Goal: Task Accomplishment & Management: Use online tool/utility

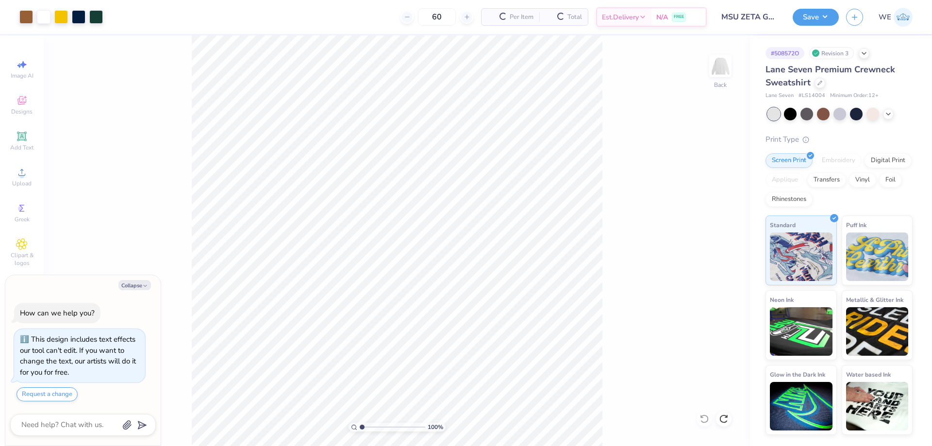
type textarea "x"
drag, startPoint x: 380, startPoint y: 427, endPoint x: 385, endPoint y: 431, distance: 6.6
click at [385, 431] on input "range" at bounding box center [393, 427] width 66 height 9
drag, startPoint x: 385, startPoint y: 428, endPoint x: 374, endPoint y: 428, distance: 10.7
type input "2.83"
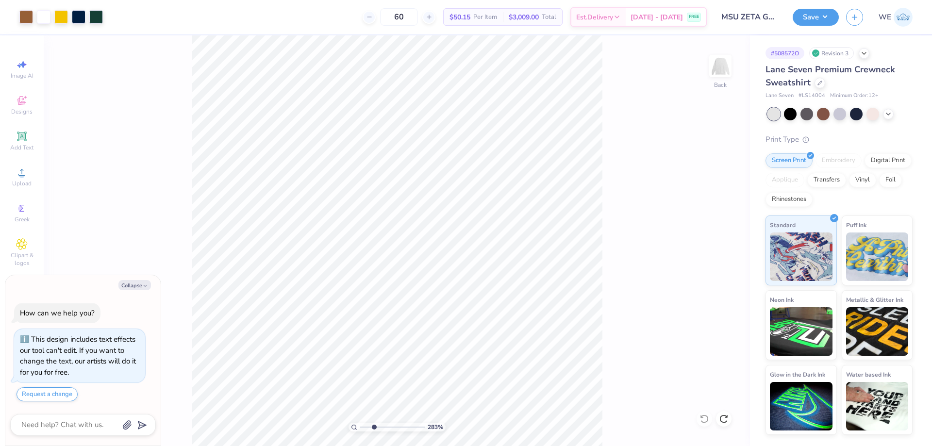
click at [374, 428] on input "range" at bounding box center [393, 427] width 66 height 9
type textarea "x"
drag, startPoint x: 365, startPoint y: 427, endPoint x: 333, endPoint y: 425, distance: 32.6
type input "1"
click at [360, 425] on input "range" at bounding box center [393, 427] width 66 height 9
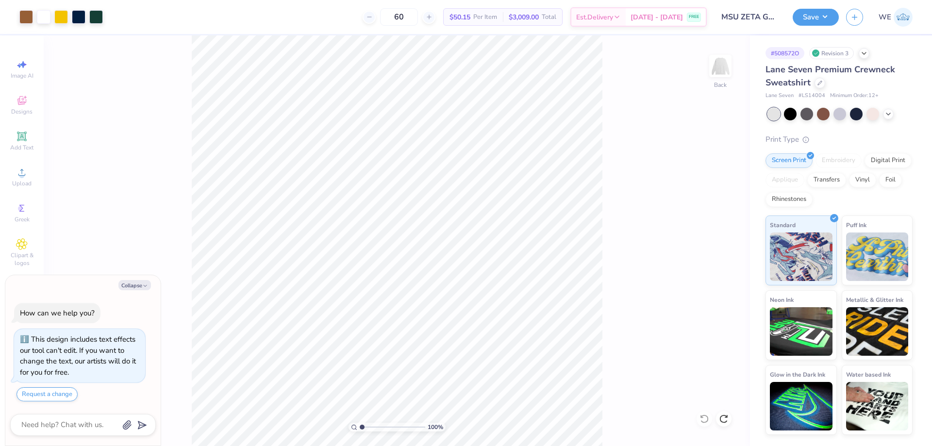
click at [292, 13] on div "60 $50.15 Per Item $3,009.00 Total Est. Delivery Sep 9 - 12 FREE" at bounding box center [408, 17] width 597 height 34
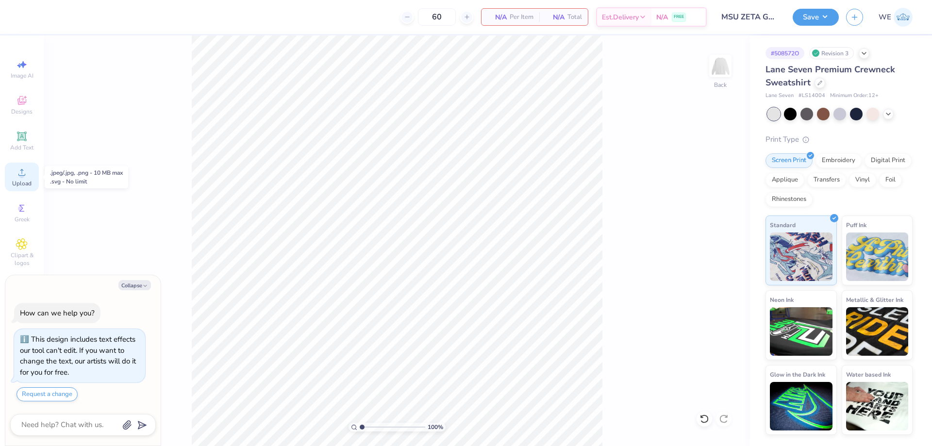
click at [23, 181] on span "Upload" at bounding box center [21, 184] width 19 height 8
click at [9, 169] on div "Upload" at bounding box center [22, 177] width 34 height 29
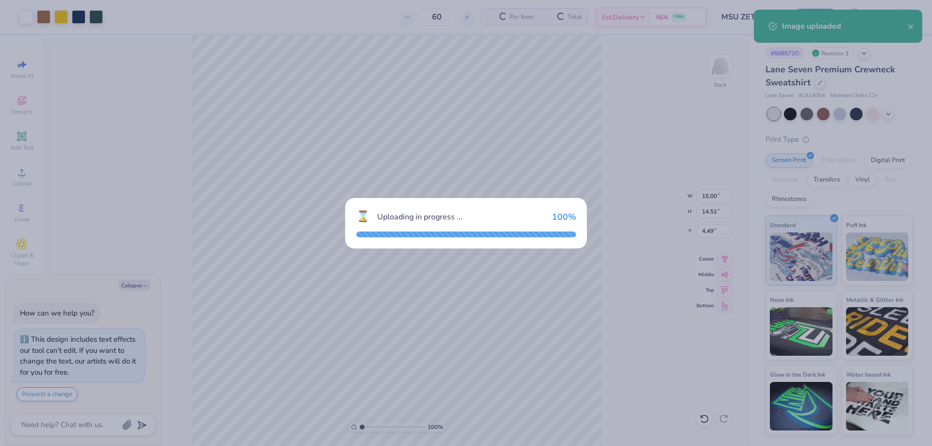
type textarea "x"
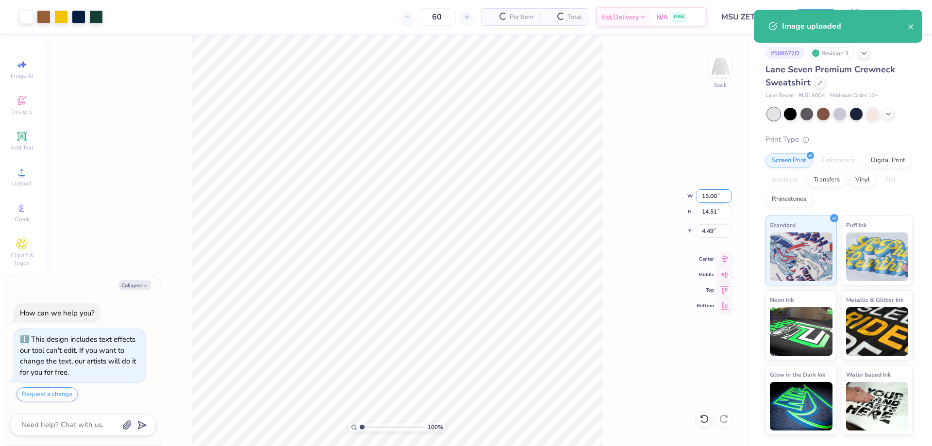
click at [712, 195] on input "15.00" at bounding box center [714, 196] width 35 height 14
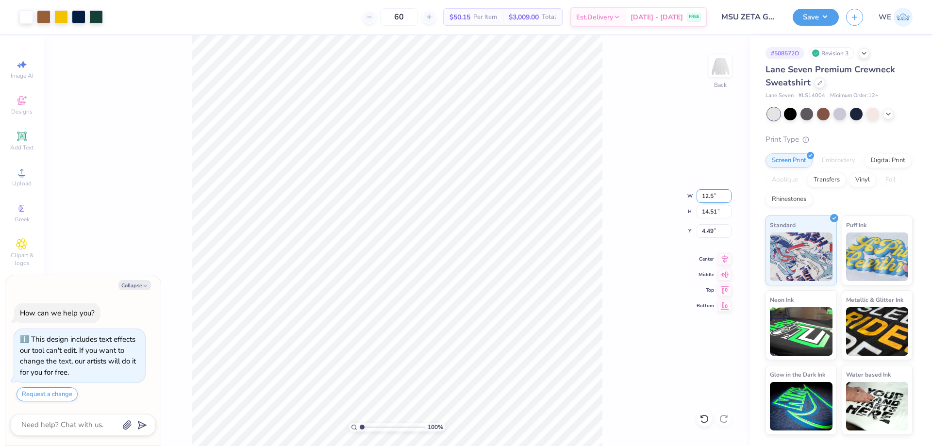
type input "12.5"
type textarea "x"
type input "12.50"
type input "12.10"
type input "3"
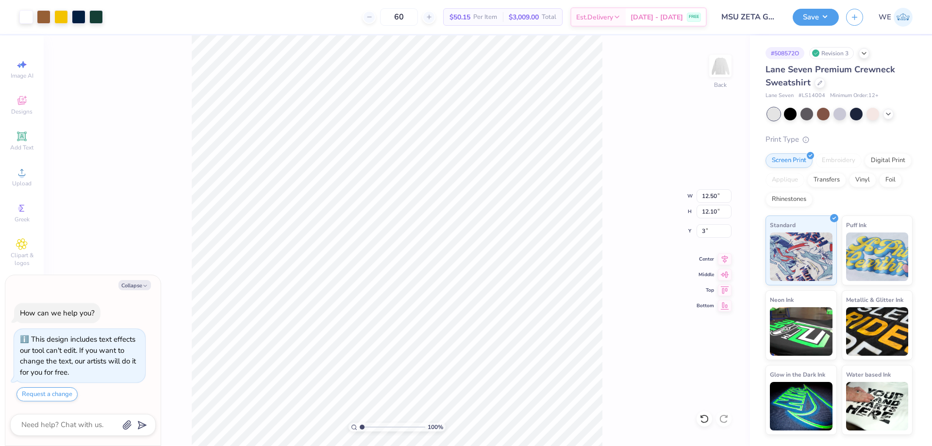
type textarea "x"
type input "3.00"
click at [811, 22] on button "Save" at bounding box center [816, 15] width 46 height 17
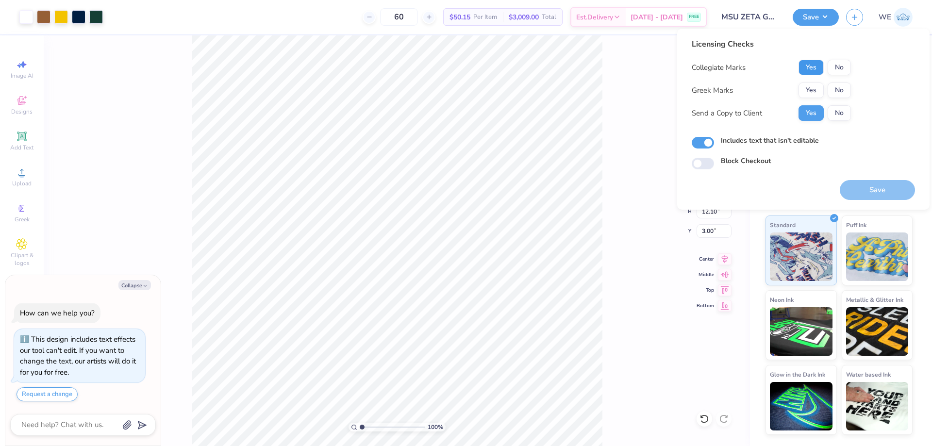
click at [821, 68] on button "Yes" at bounding box center [811, 68] width 25 height 16
click at [818, 92] on button "Yes" at bounding box center [811, 91] width 25 height 16
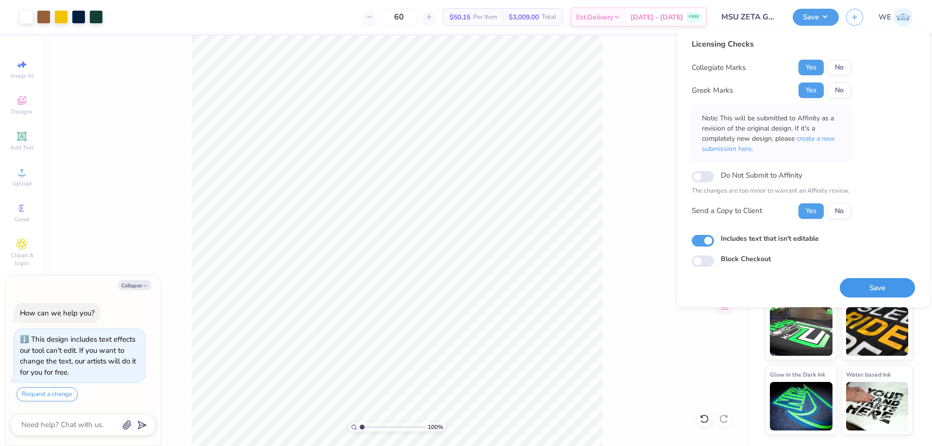
click at [871, 286] on button "Save" at bounding box center [877, 288] width 75 height 20
type textarea "x"
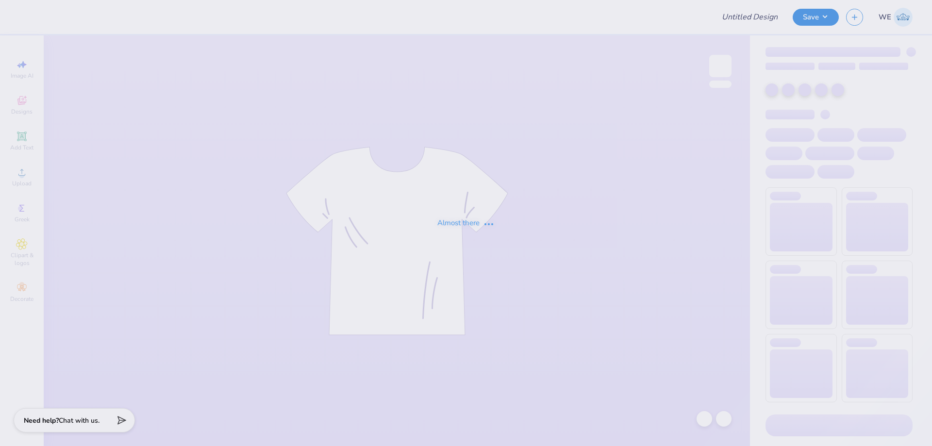
type input "Baylor Wake Design 1"
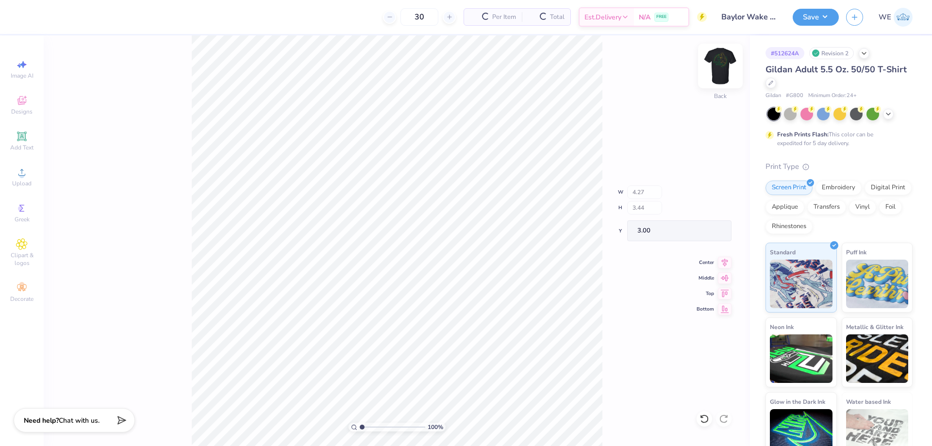
click at [720, 72] on img at bounding box center [720, 66] width 39 height 39
click at [728, 58] on img at bounding box center [720, 66] width 39 height 39
click at [16, 182] on span "Upload" at bounding box center [21, 184] width 19 height 8
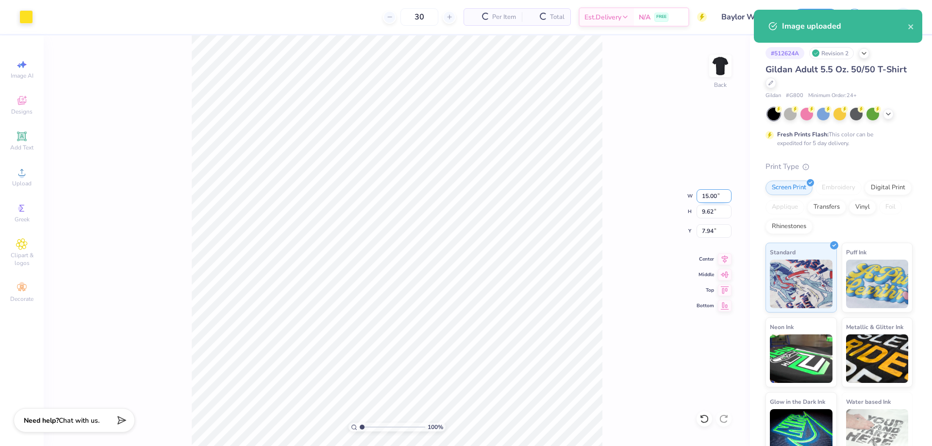
click at [703, 195] on input "15.00" at bounding box center [714, 196] width 35 height 14
type input "4.00"
type input "2.56"
type input "3.00"
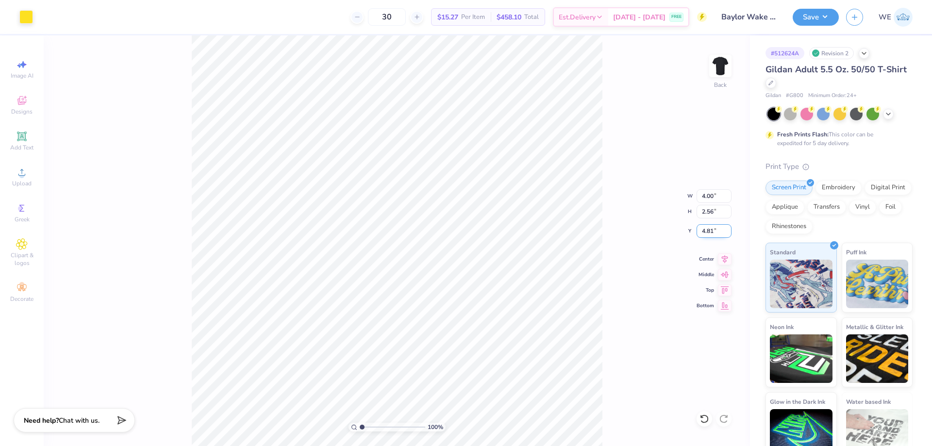
click at [708, 231] on input "4.81" at bounding box center [714, 231] width 35 height 14
type input "3.00"
click at [721, 71] on img at bounding box center [720, 66] width 39 height 39
click at [27, 174] on icon at bounding box center [22, 173] width 12 height 12
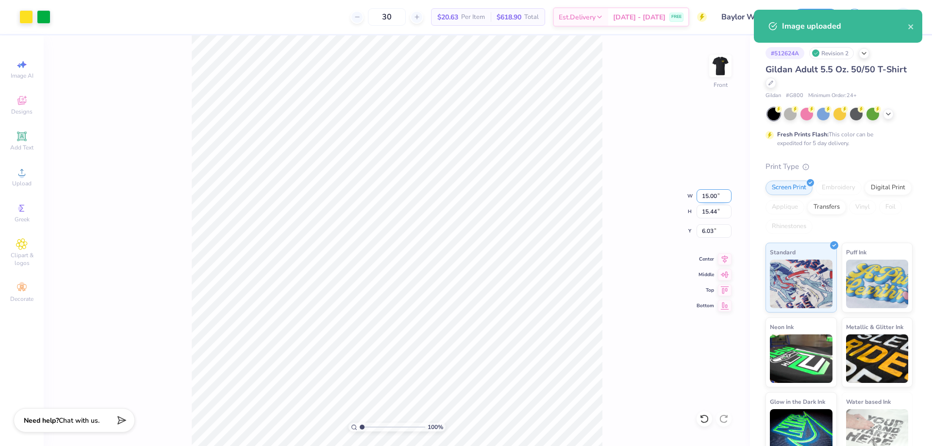
click at [716, 199] on input "15.00" at bounding box center [714, 196] width 35 height 14
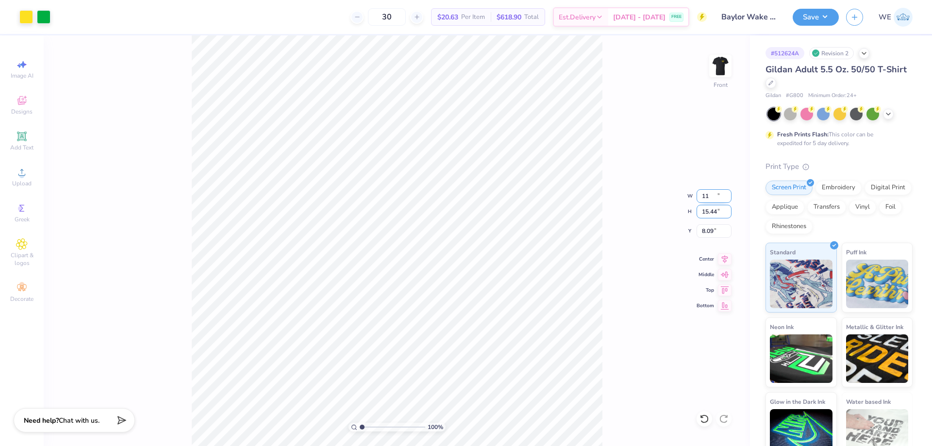
type input "11.00"
type input "11.32"
type input "3.00"
click at [815, 18] on button "Save" at bounding box center [816, 15] width 46 height 17
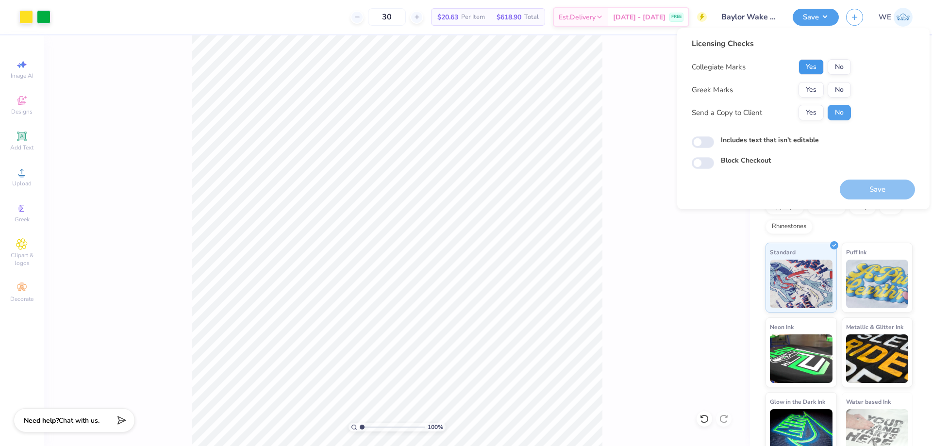
drag, startPoint x: 808, startPoint y: 65, endPoint x: 829, endPoint y: 81, distance: 26.3
click at [811, 66] on button "Yes" at bounding box center [811, 67] width 25 height 16
click at [845, 87] on button "No" at bounding box center [839, 90] width 23 height 16
click at [814, 117] on button "Yes" at bounding box center [811, 113] width 25 height 16
drag, startPoint x: 697, startPoint y: 140, endPoint x: 657, endPoint y: 134, distance: 40.9
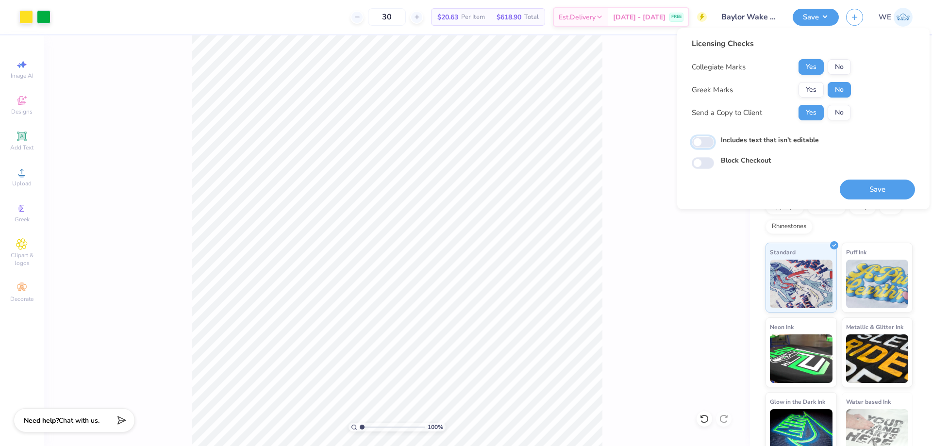
click at [698, 141] on input "Includes text that isn't editable" at bounding box center [703, 142] width 22 height 12
checkbox input "true"
click at [870, 186] on button "Save" at bounding box center [877, 190] width 75 height 20
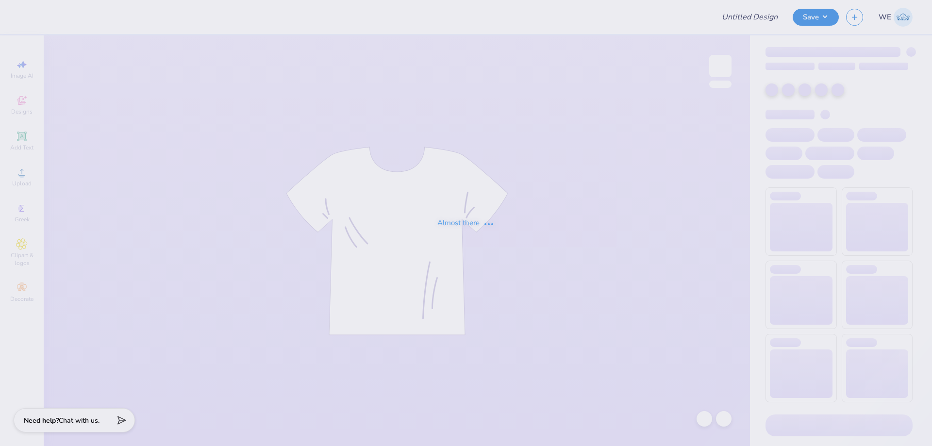
type input "RUF shirt"
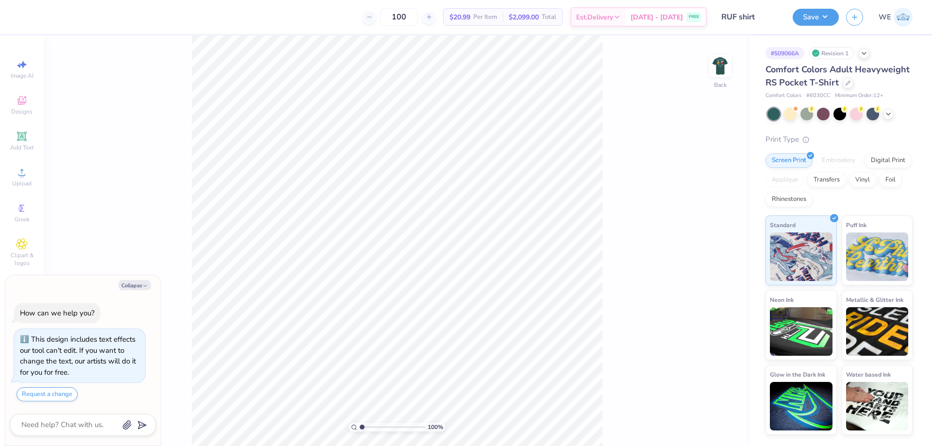
type textarea "x"
